Goal: Task Accomplishment & Management: Manage account settings

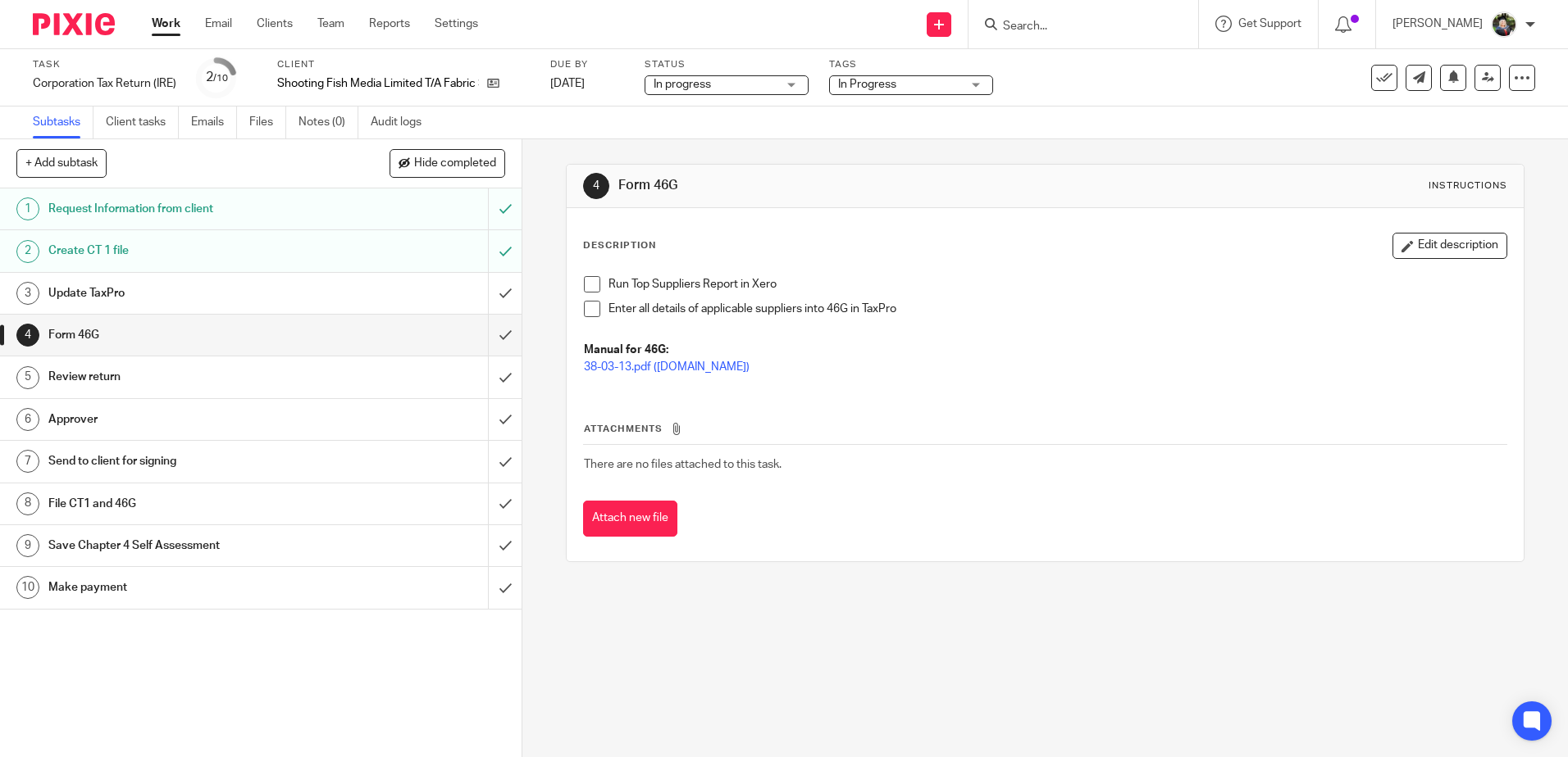
click at [388, 279] on link "3 Update TaxPro" at bounding box center [243, 293] width 488 height 41
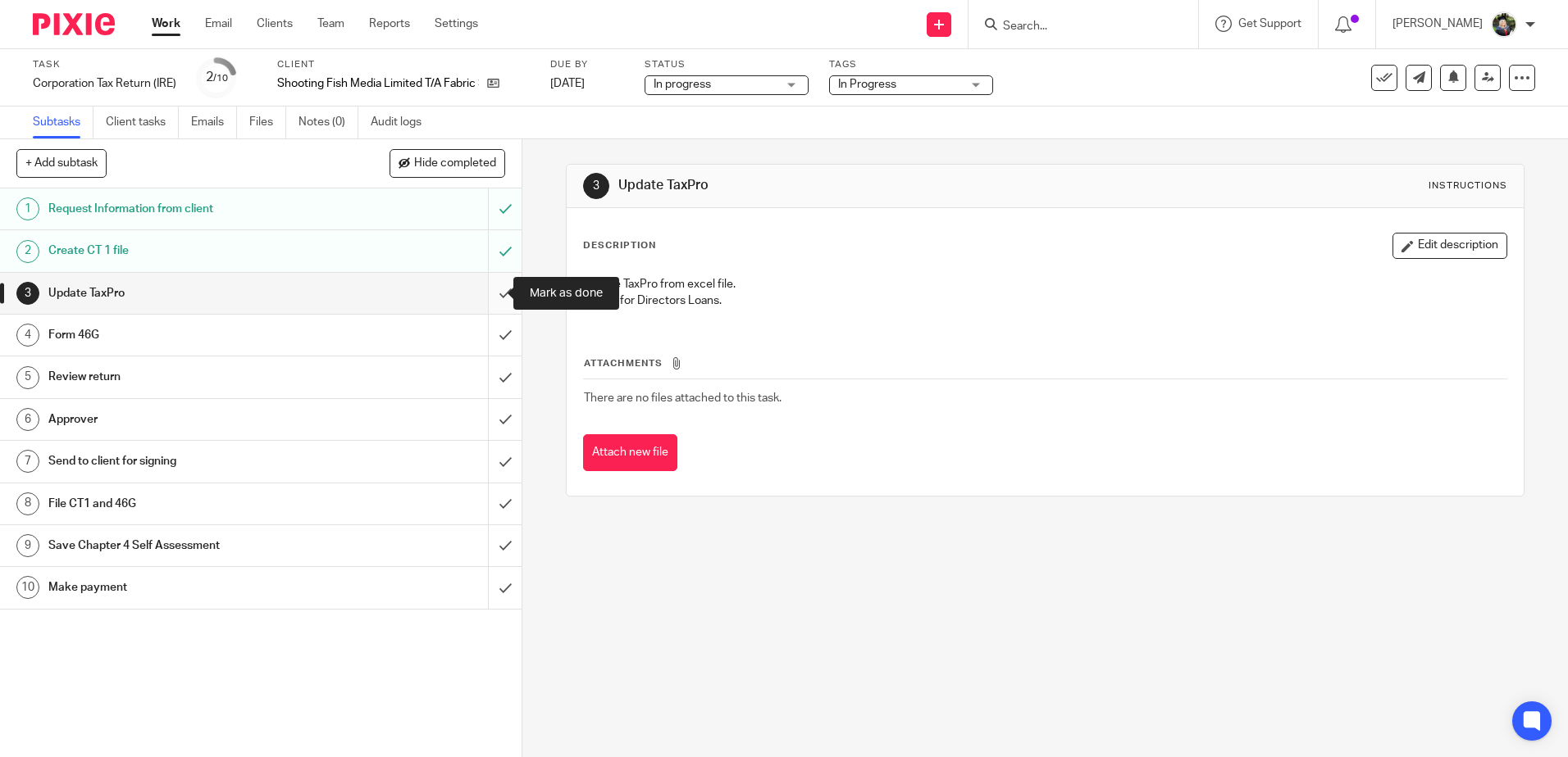
click at [489, 293] on input "submit" at bounding box center [260, 293] width 522 height 41
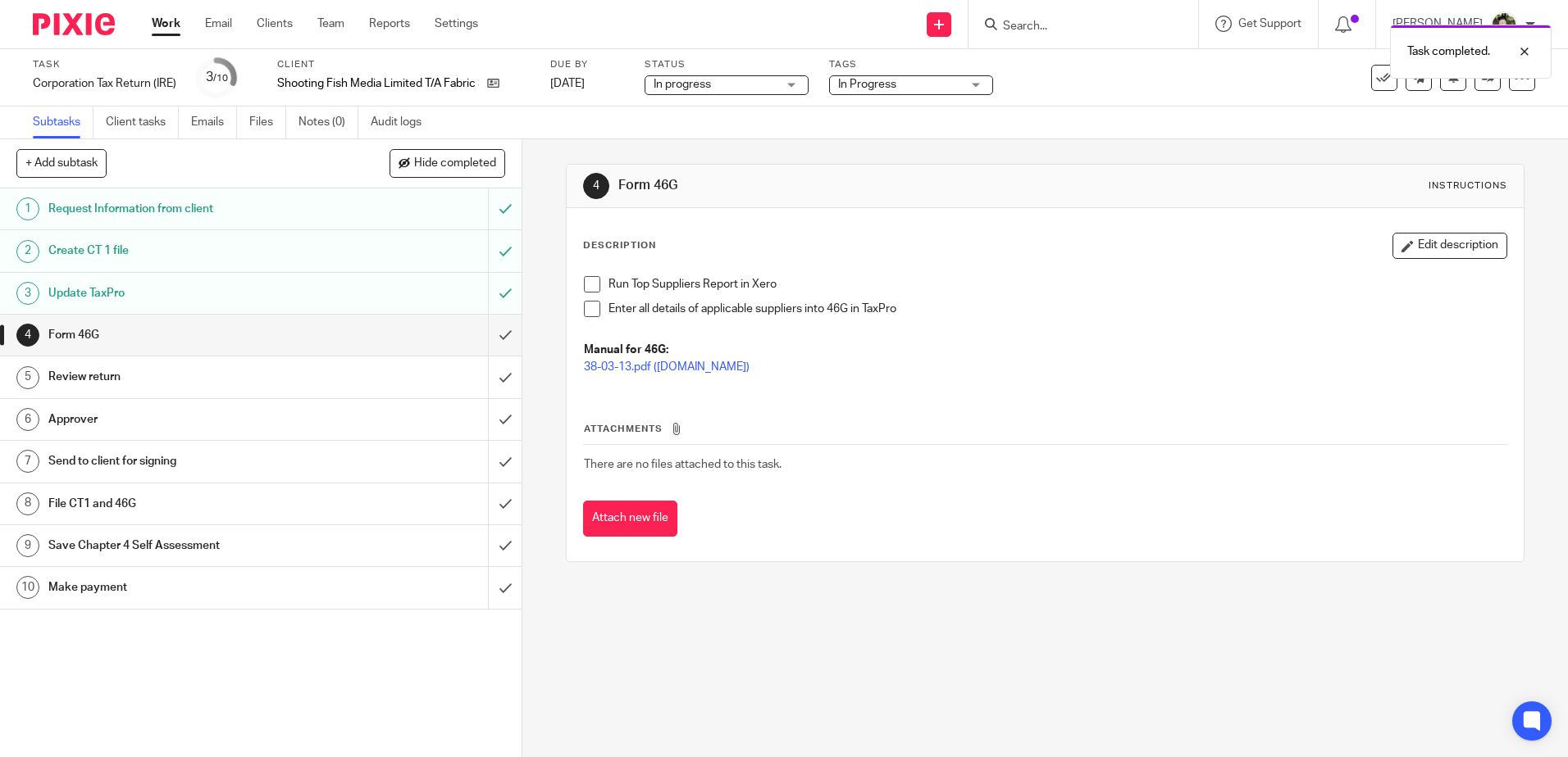
drag, startPoint x: 582, startPoint y: 285, endPoint x: 581, endPoint y: 302, distance: 17.0
click at [583, 285] on span at bounding box center [591, 284] width 17 height 17
click at [583, 309] on span at bounding box center [591, 309] width 17 height 17
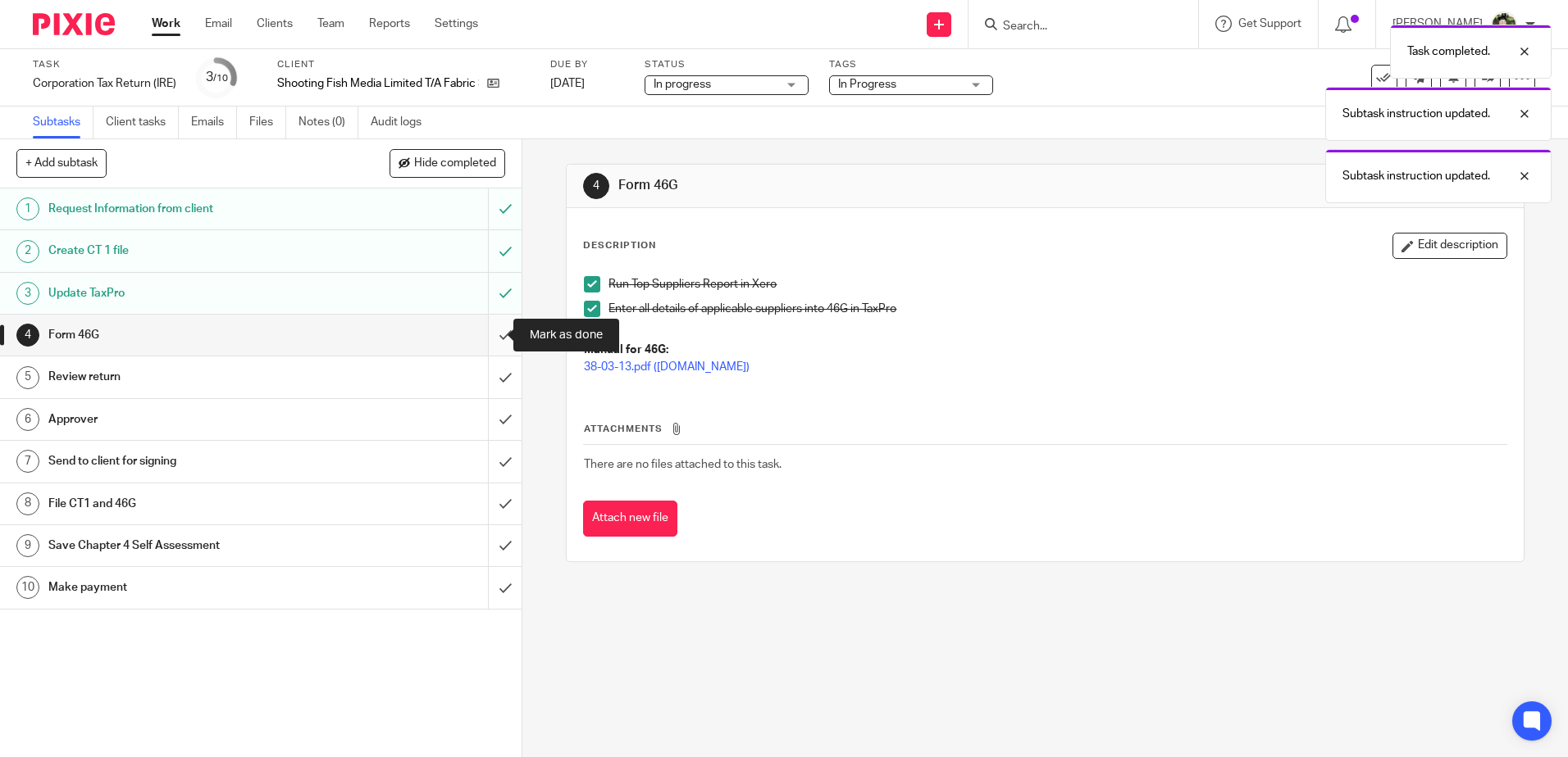
click at [482, 341] on input "submit" at bounding box center [260, 335] width 522 height 41
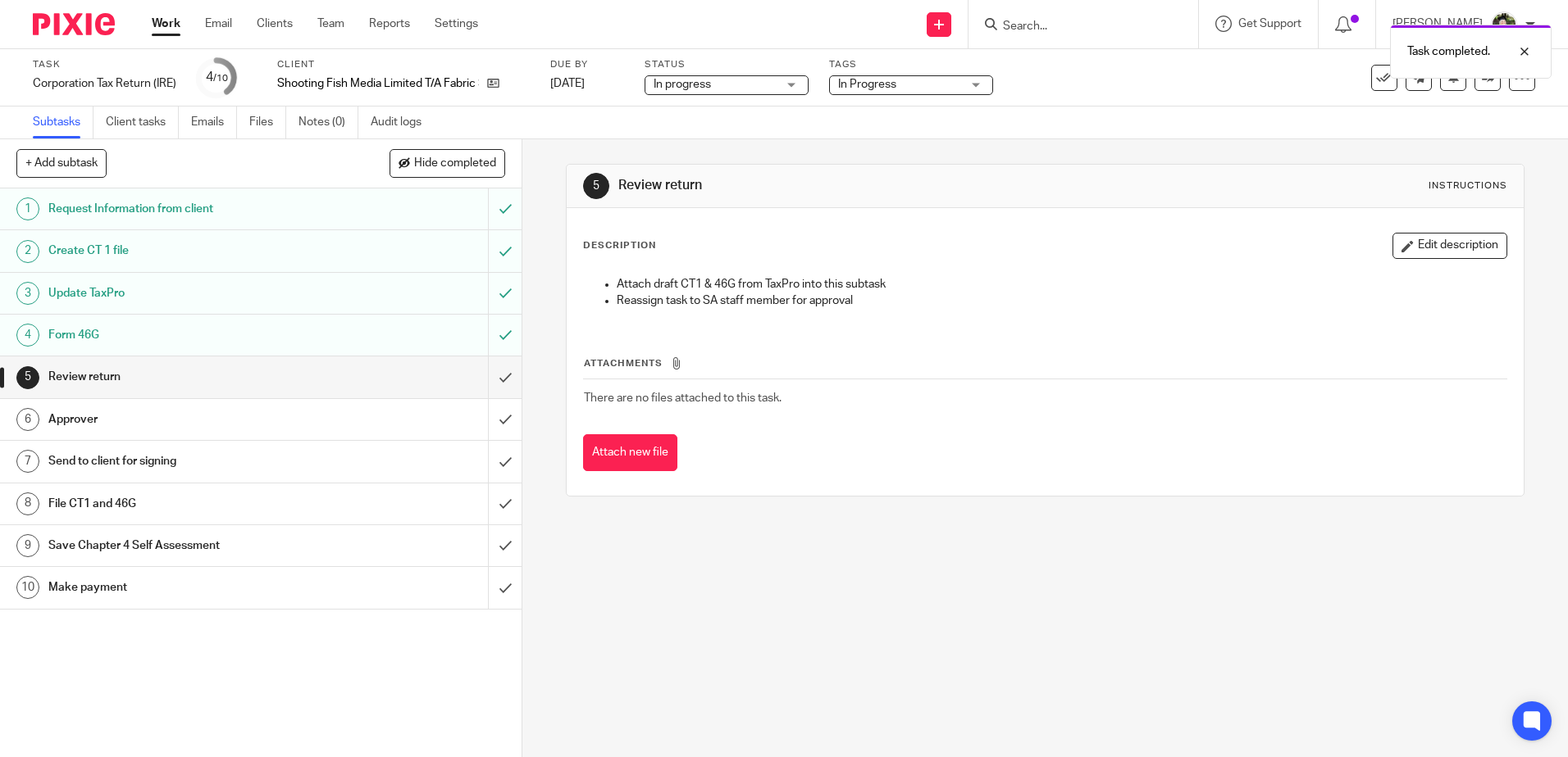
click at [1094, 207] on div "5 Review return Instructions" at bounding box center [1044, 187] width 956 height 44
click at [929, 91] on span "In Progress" at bounding box center [899, 84] width 123 height 17
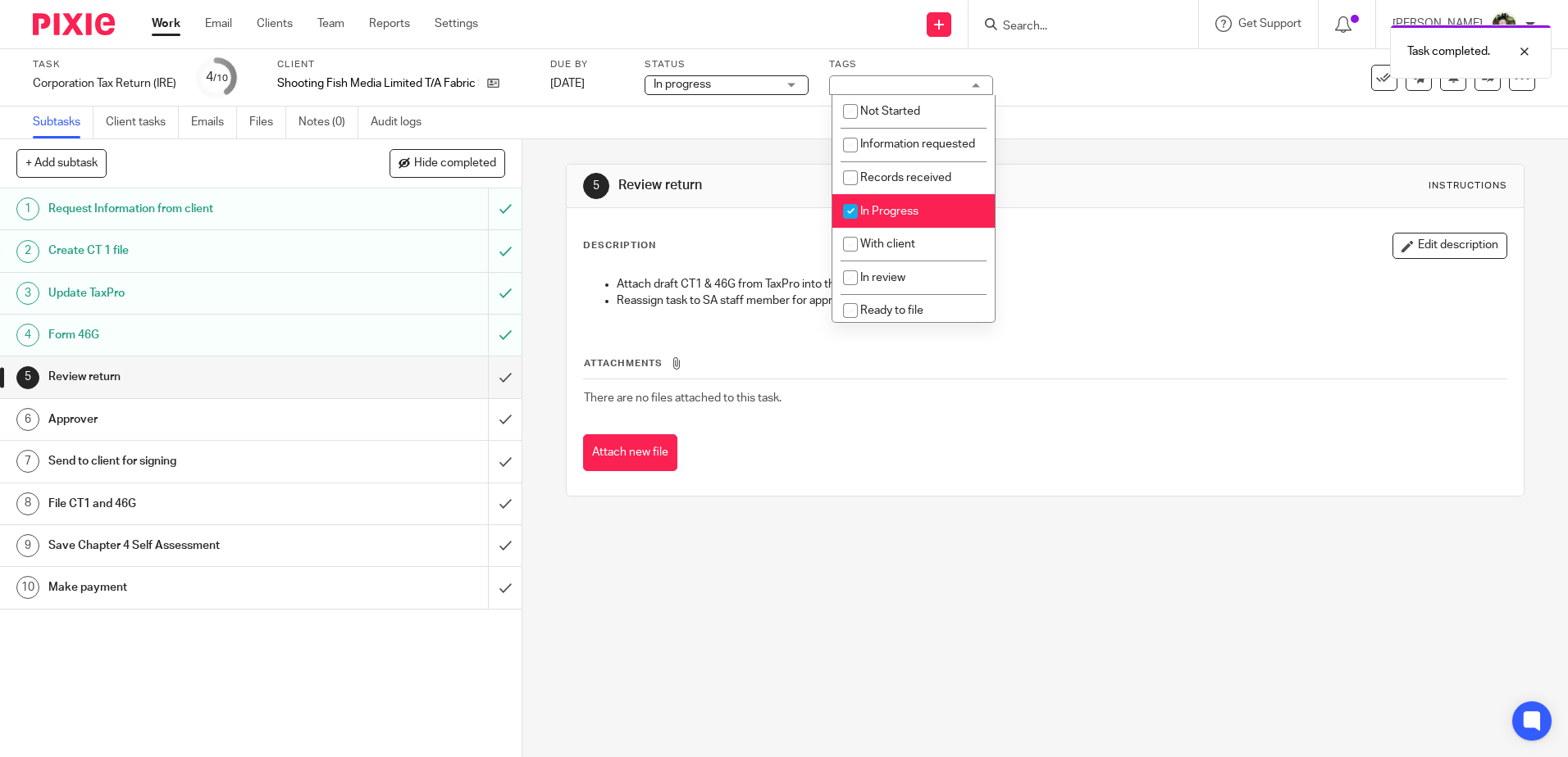
click at [911, 218] on span "In Progress" at bounding box center [889, 212] width 59 height 12
checkbox input "false"
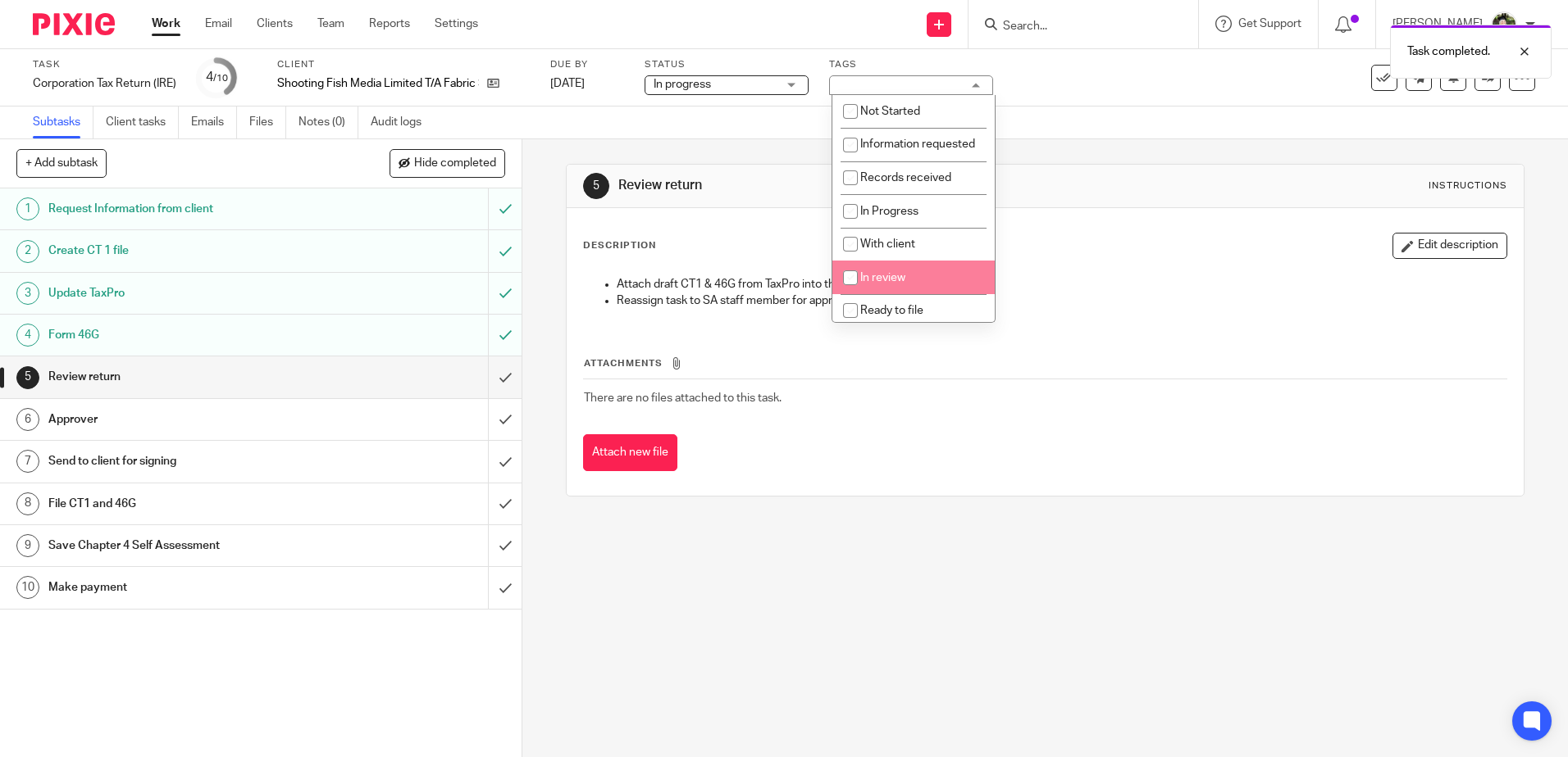
click at [893, 283] on span "In review" at bounding box center [882, 278] width 45 height 12
checkbox input "true"
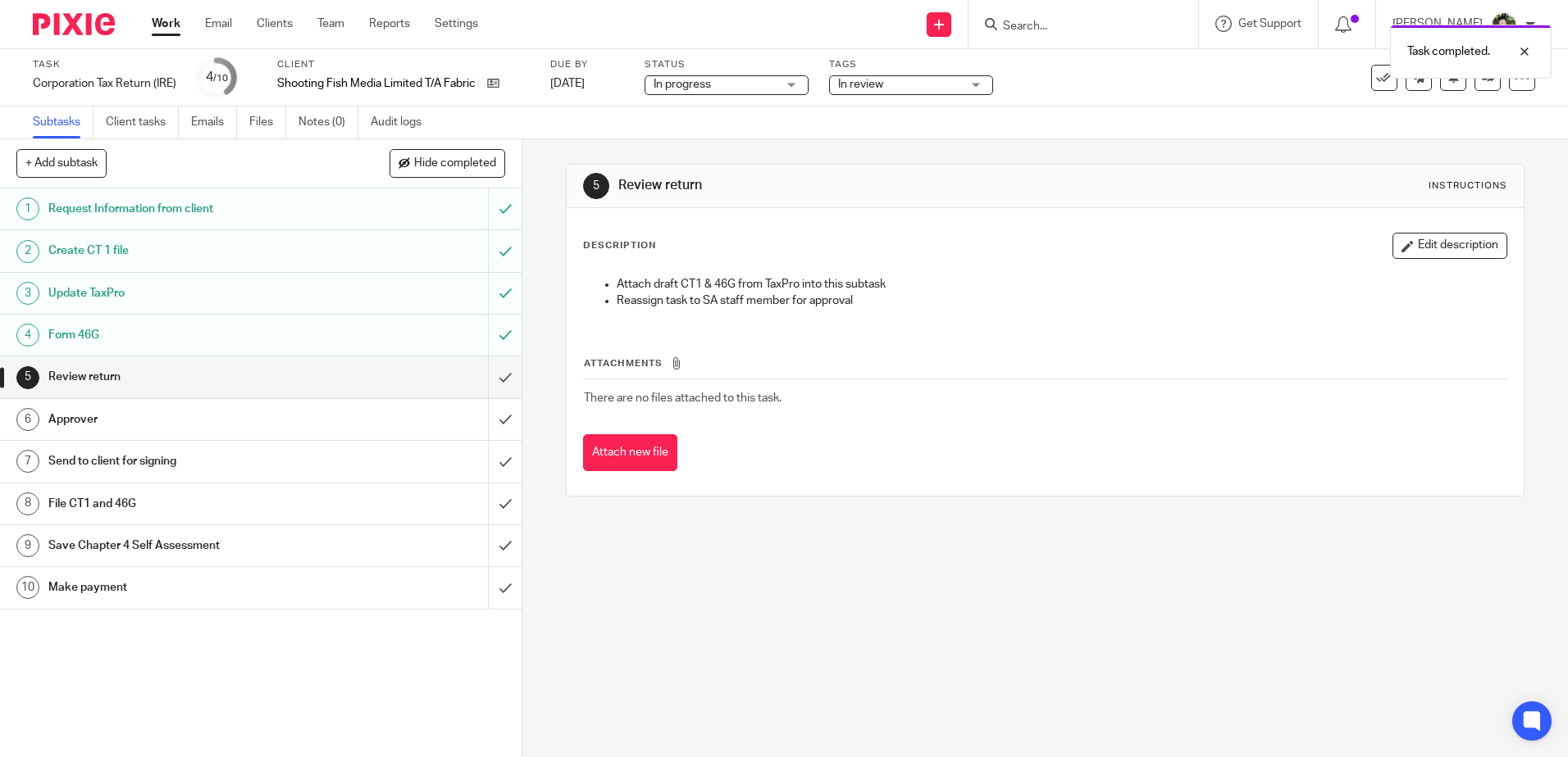
click at [1137, 202] on div "5 Review return Instructions" at bounding box center [1044, 187] width 956 height 44
click at [1476, 84] on link at bounding box center [1488, 77] width 26 height 26
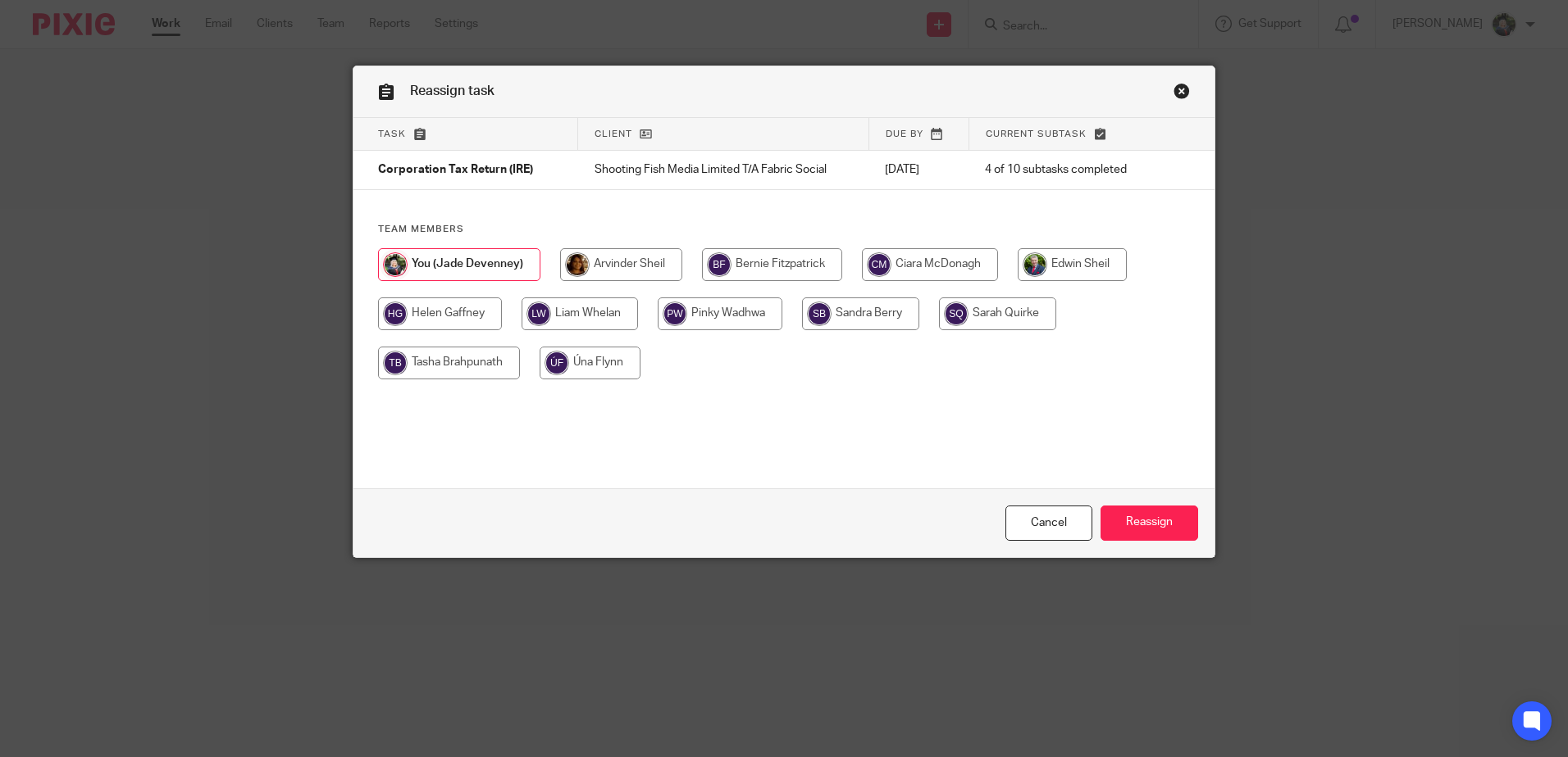
click at [581, 267] on input "radio" at bounding box center [621, 264] width 122 height 33
radio input "true"
drag, startPoint x: 1159, startPoint y: 541, endPoint x: 1181, endPoint y: 519, distance: 31.1
click at [1157, 537] on div "Cancel Reassign" at bounding box center [784, 523] width 861 height 69
click at [1165, 522] on input "Reassign" at bounding box center [1149, 523] width 97 height 35
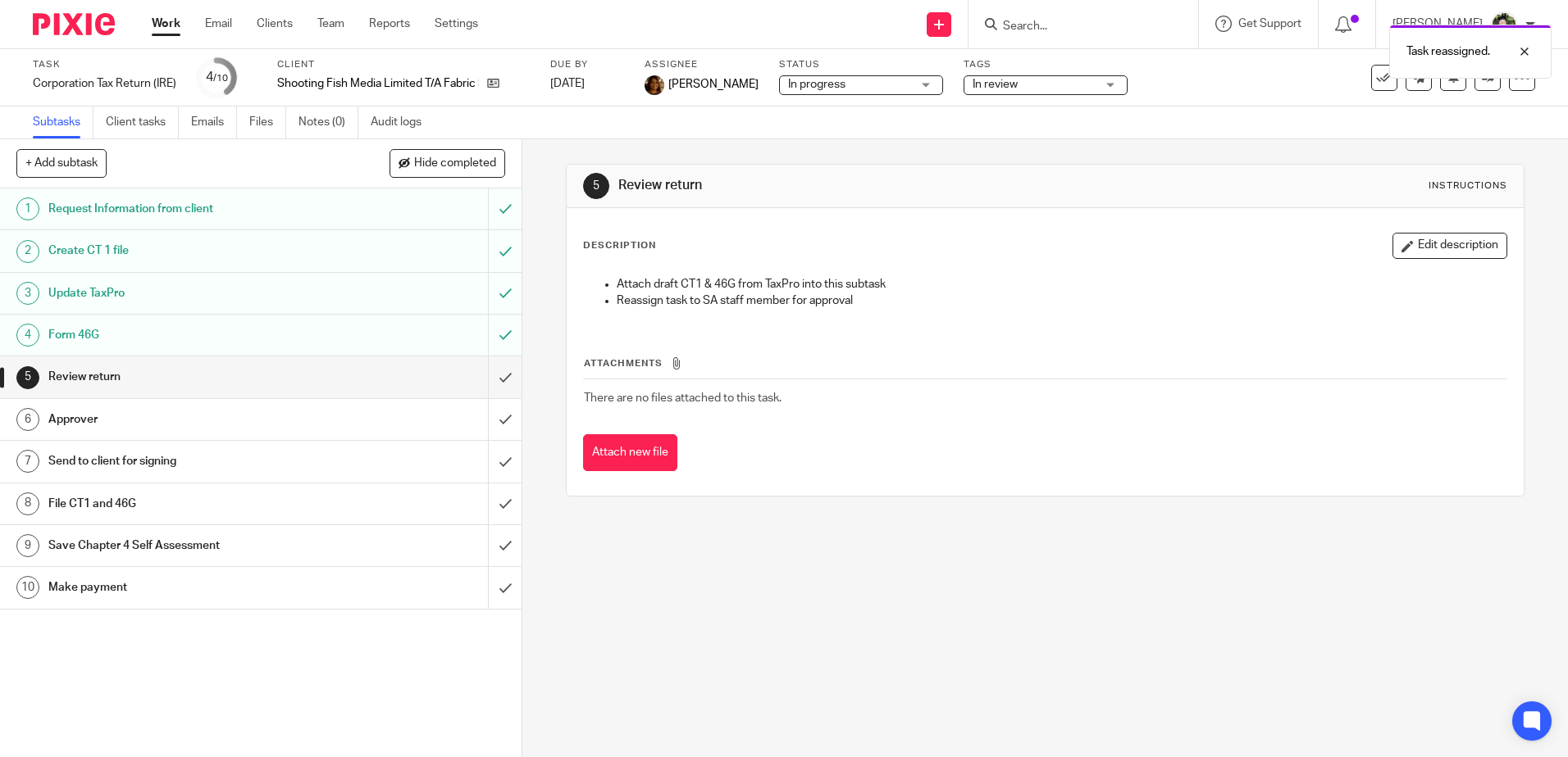
click at [169, 26] on link "Work" at bounding box center [166, 24] width 29 height 17
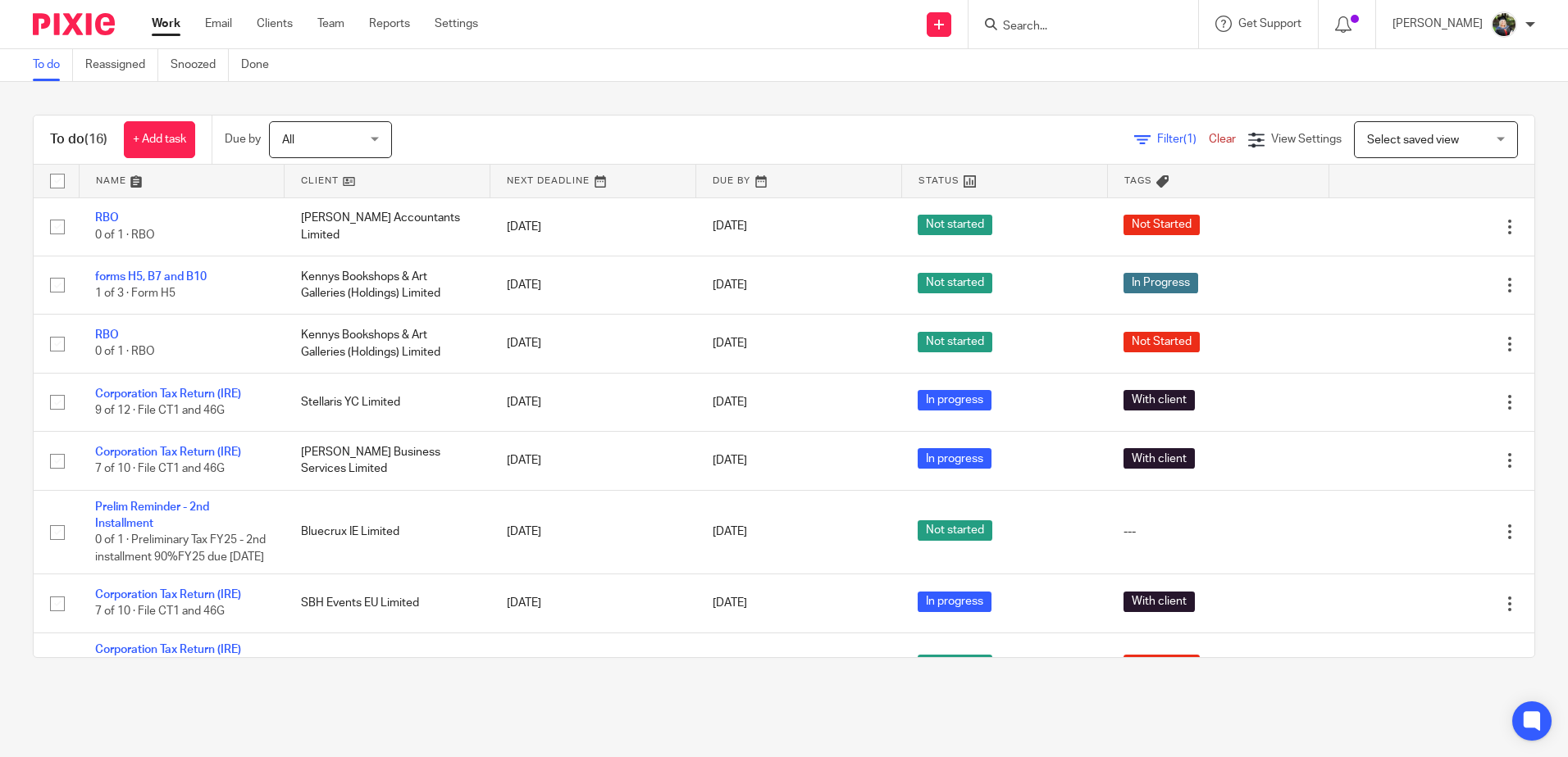
click at [1444, 138] on span "Select saved view" at bounding box center [1426, 139] width 119 height 35
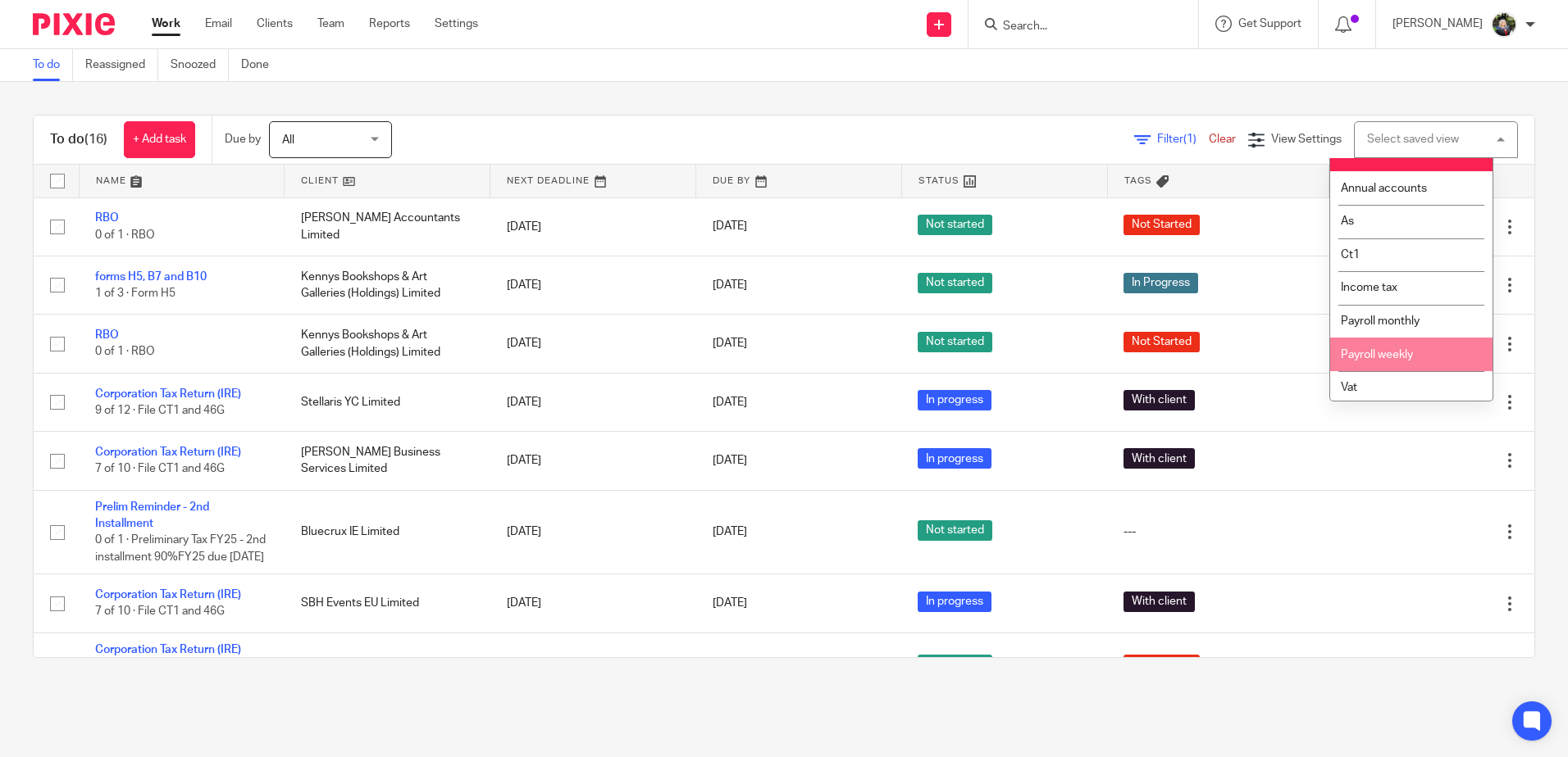
scroll to position [24, 0]
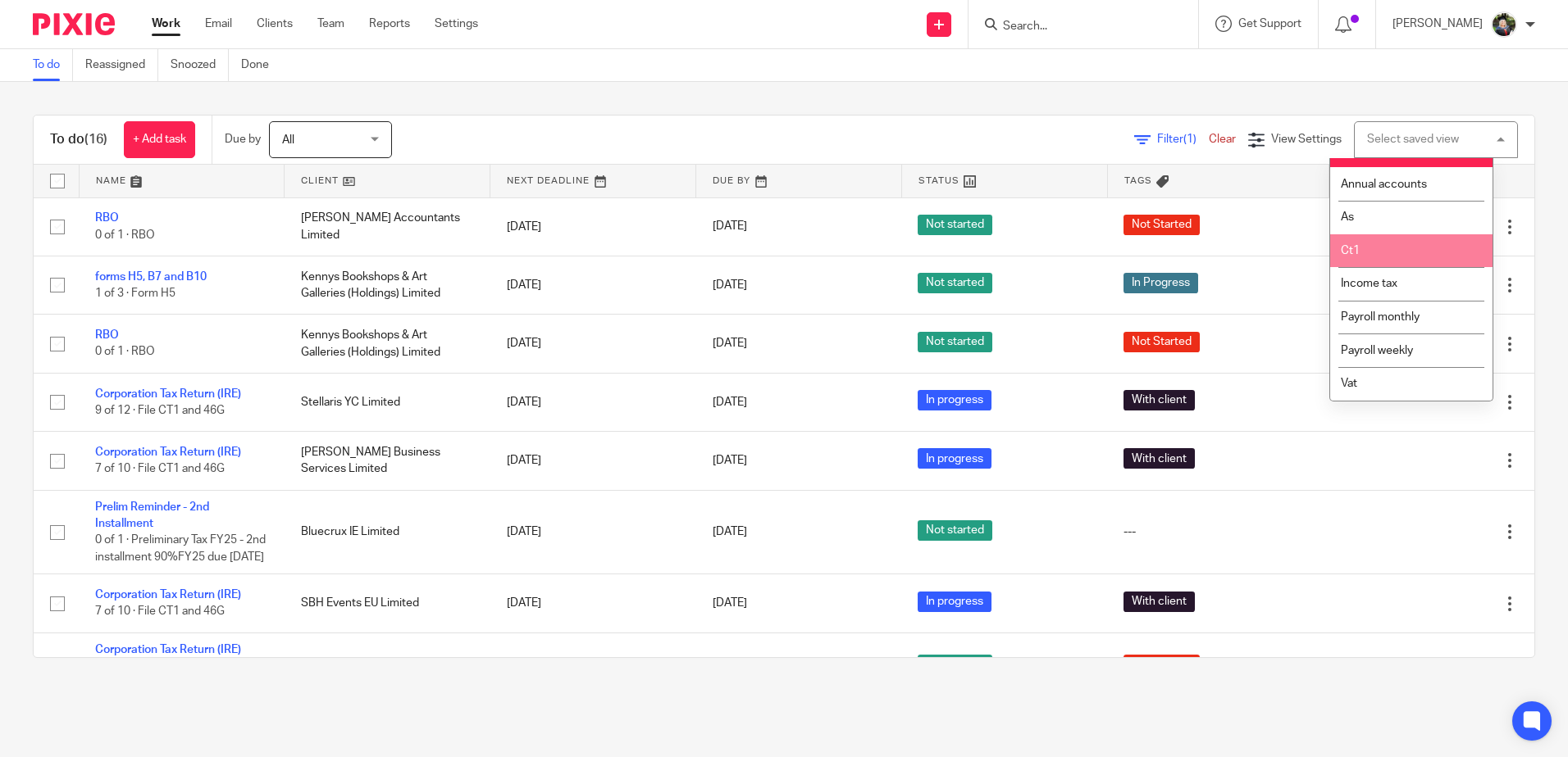
click at [1404, 249] on li "Ct1" at bounding box center [1410, 251] width 162 height 34
